Goal: Transaction & Acquisition: Purchase product/service

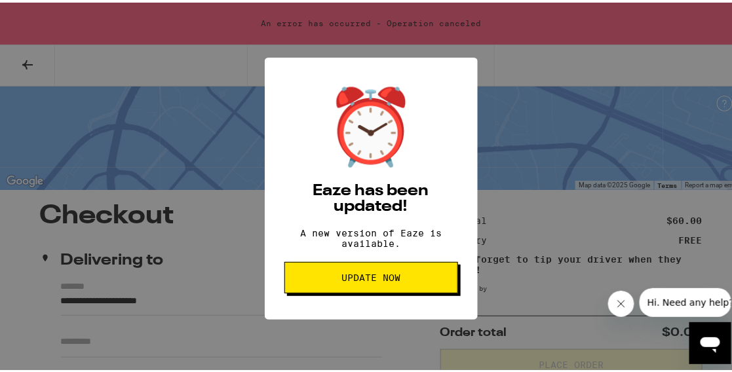
click at [378, 280] on span "Update Now" at bounding box center [370, 275] width 59 height 9
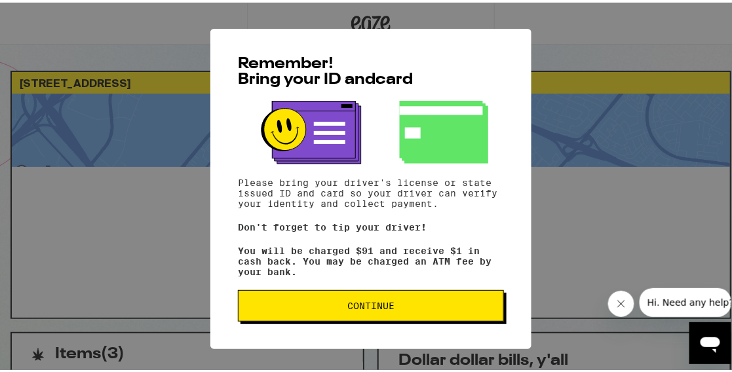
click at [359, 305] on span "Continue" at bounding box center [370, 303] width 47 height 9
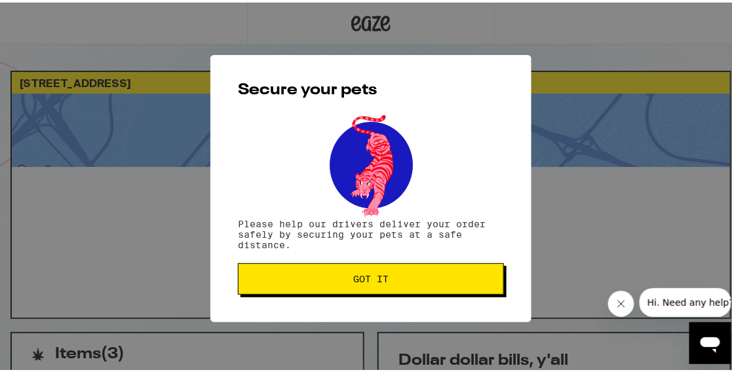
click at [356, 289] on button "Got it" at bounding box center [371, 276] width 266 height 31
